Goal: Task Accomplishment & Management: Manage account settings

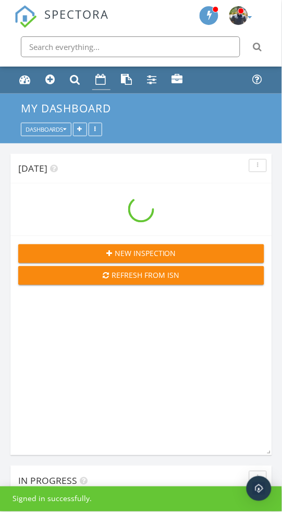
click at [96, 76] on div "Calendar" at bounding box center [101, 79] width 11 height 11
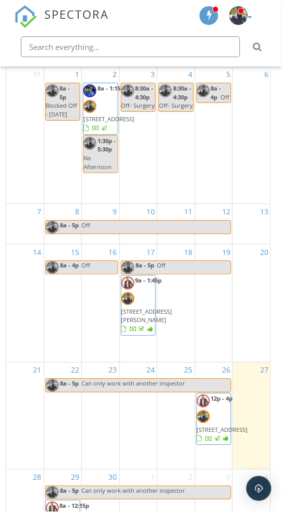
scroll to position [193, 0]
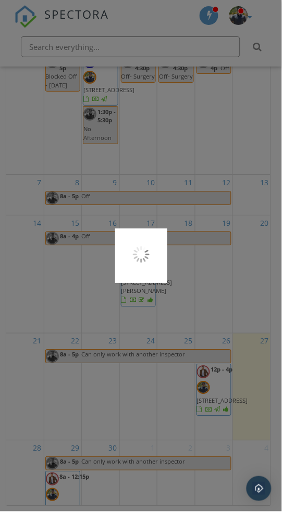
click at [70, 449] on div at bounding box center [141, 256] width 282 height 512
